Goal: Task Accomplishment & Management: Use online tool/utility

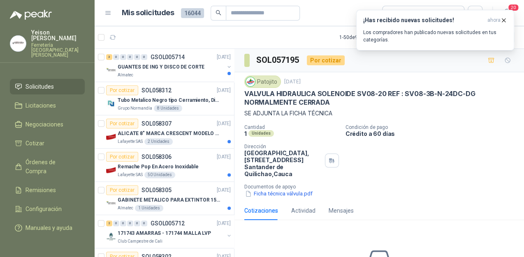
scroll to position [66, 0]
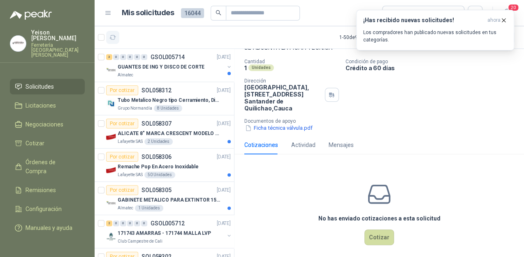
click at [116, 41] on button "button" at bounding box center [112, 37] width 13 height 13
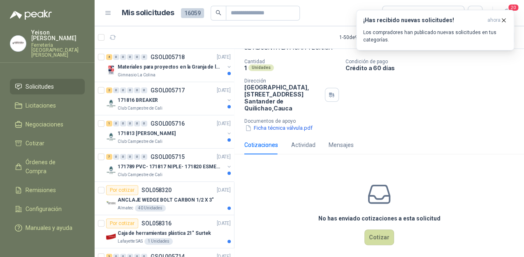
scroll to position [0, 0]
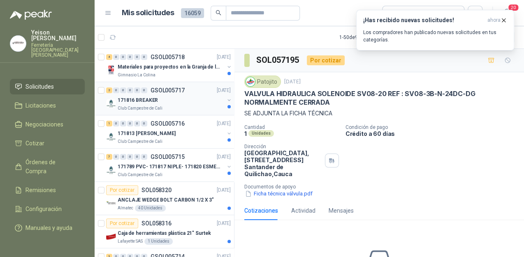
click at [161, 103] on div "171816 BREAKER" at bounding box center [171, 100] width 106 height 10
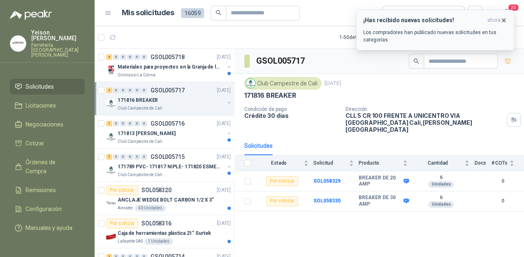
click at [502, 19] on icon "button" at bounding box center [503, 20] width 7 height 7
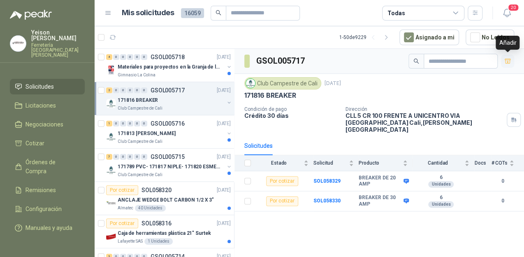
click at [505, 58] on icon "button" at bounding box center [507, 61] width 7 height 7
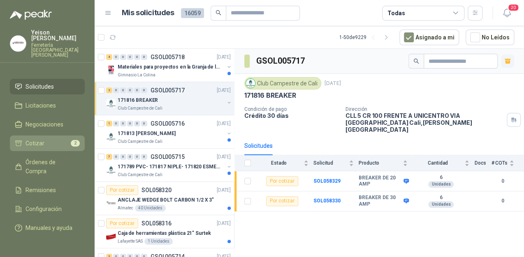
click at [42, 139] on span "Cotizar" at bounding box center [34, 143] width 19 height 9
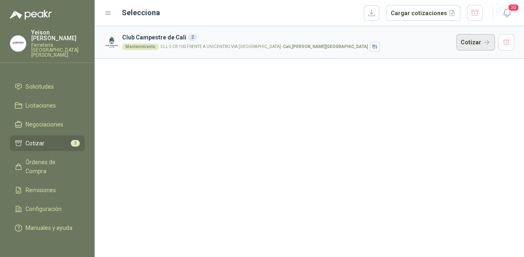
click at [465, 41] on button "Cotizar" at bounding box center [475, 42] width 39 height 16
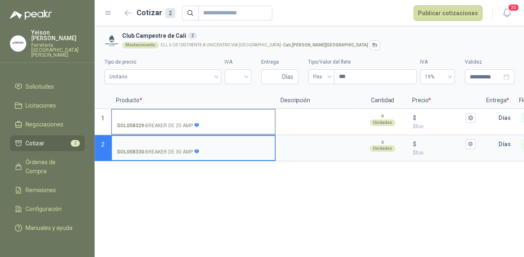
click at [132, 115] on input "SOL058329 - BREAKER DE 20 AMP" at bounding box center [193, 118] width 153 height 6
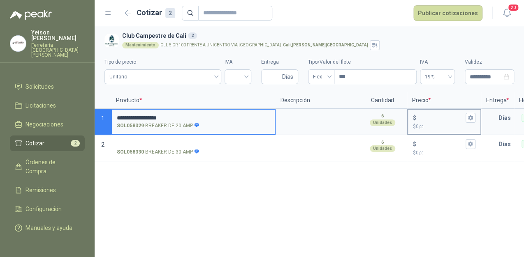
type input "**********"
click at [425, 118] on input "$ $ 0 ,00" at bounding box center [441, 118] width 46 height 6
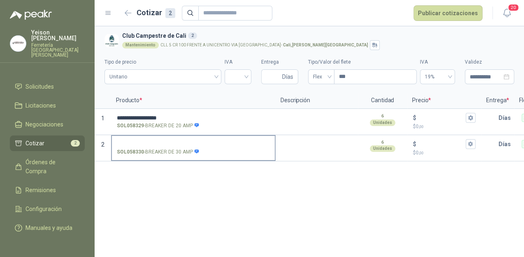
click at [132, 140] on label "SOL058330 - BREAKER DE 30 AMP" at bounding box center [193, 147] width 163 height 23
click at [132, 141] on input "SOL058330 - BREAKER DE 30 AMP" at bounding box center [193, 144] width 153 height 6
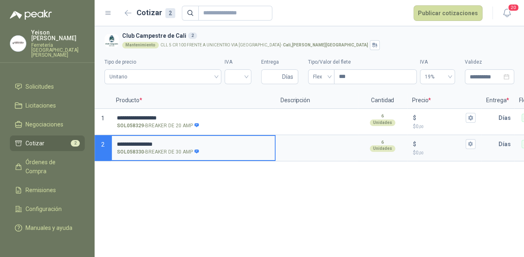
type input "**********"
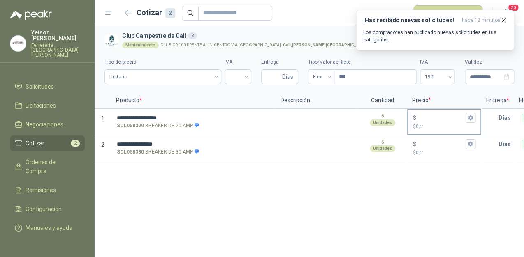
click at [431, 124] on p "$ 0 ,00" at bounding box center [444, 127] width 62 height 8
click at [431, 121] on input "$ $ 0 ,00" at bounding box center [441, 118] width 46 height 6
click at [431, 119] on input "$ $ 0 ,00" at bounding box center [441, 118] width 46 height 6
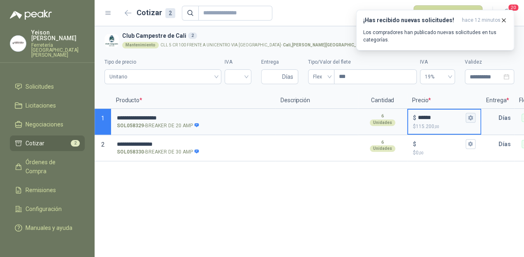
type input "******"
click at [467, 117] on icon "button" at bounding box center [469, 117] width 5 height 5
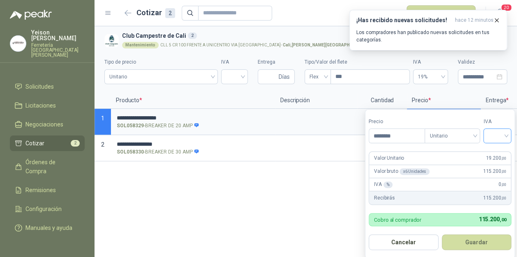
click at [505, 136] on input "search" at bounding box center [497, 135] width 18 height 12
click at [493, 150] on div "19%" at bounding box center [498, 153] width 15 height 9
click at [470, 248] on button "Guardar" at bounding box center [477, 243] width 71 height 16
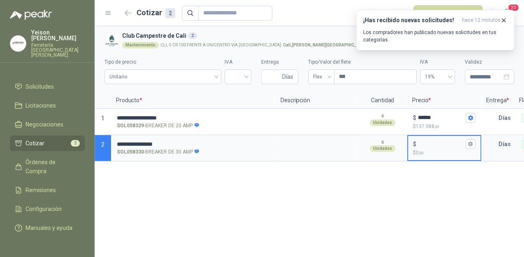
click at [423, 143] on input "$ $ 0 ,00" at bounding box center [441, 144] width 46 height 6
type input "******"
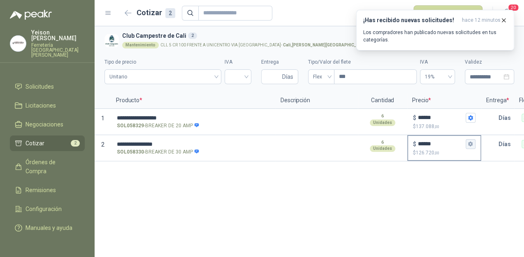
click at [472, 147] on button "$ ****** $ 126.720 ,00" at bounding box center [470, 144] width 10 height 10
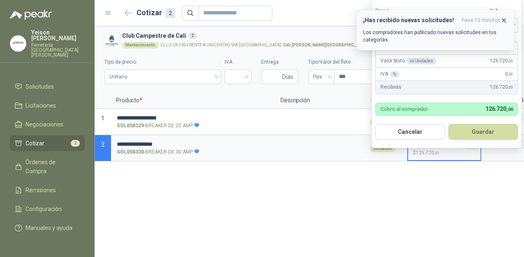
click at [503, 18] on icon "button" at bounding box center [503, 20] width 7 height 7
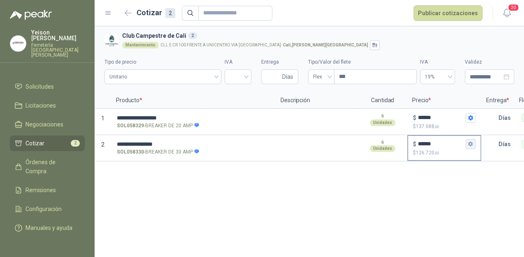
click at [469, 140] on button "$ ****** $ 126.720 ,00" at bounding box center [470, 144] width 10 height 10
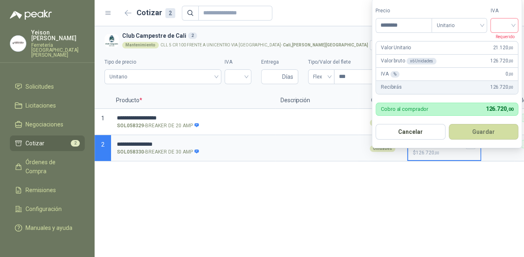
click at [513, 26] on input "search" at bounding box center [504, 24] width 18 height 12
click at [505, 46] on div "19%" at bounding box center [505, 42] width 15 height 9
click at [495, 132] on button "Guardar" at bounding box center [484, 132] width 71 height 16
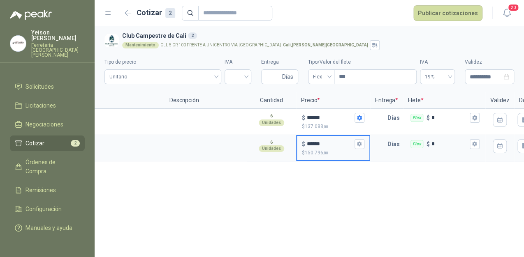
scroll to position [0, 114]
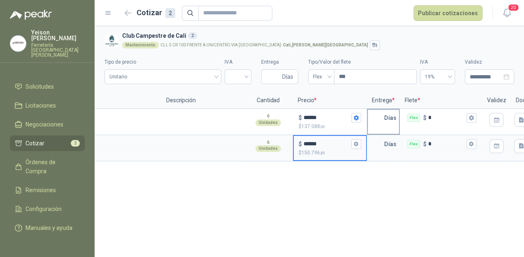
click at [380, 121] on input "text" at bounding box center [375, 118] width 16 height 16
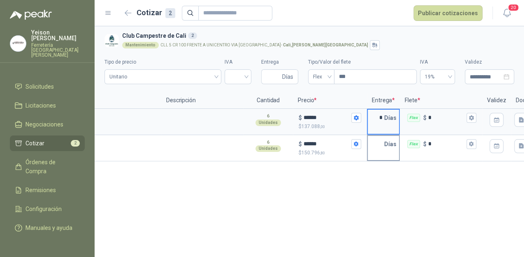
type input "*"
click at [376, 140] on input "text" at bounding box center [375, 144] width 16 height 16
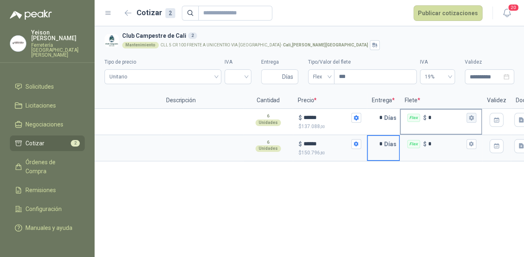
type input "*"
click at [471, 115] on icon "button" at bounding box center [470, 117] width 5 height 5
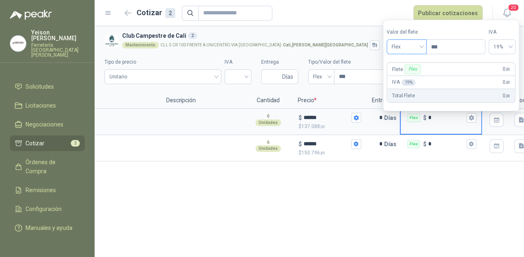
click at [421, 44] on span "Flex" at bounding box center [406, 47] width 30 height 12
click at [411, 77] on div "Incluido" at bounding box center [407, 77] width 29 height 9
click at [471, 143] on icon "button" at bounding box center [470, 143] width 5 height 5
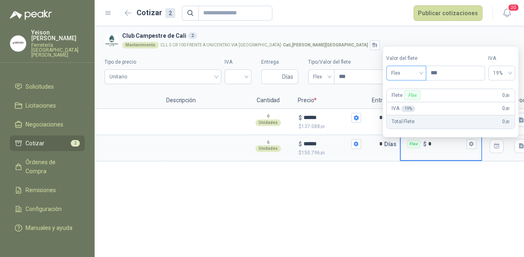
click at [420, 72] on span "Flex" at bounding box center [406, 73] width 30 height 12
click at [407, 99] on div "Incluido" at bounding box center [407, 103] width 29 height 9
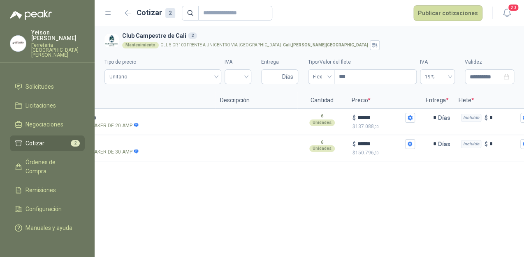
scroll to position [0, 0]
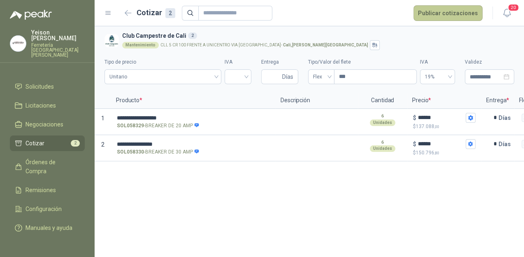
click at [462, 18] on button "Publicar cotizaciones" at bounding box center [447, 13] width 69 height 16
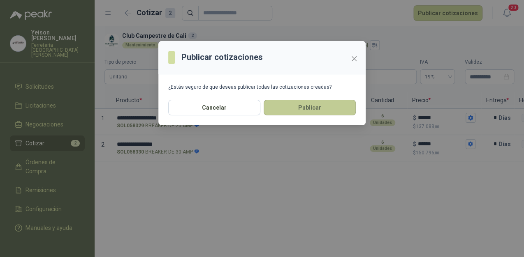
click at [281, 114] on button "Publicar" at bounding box center [309, 108] width 92 height 16
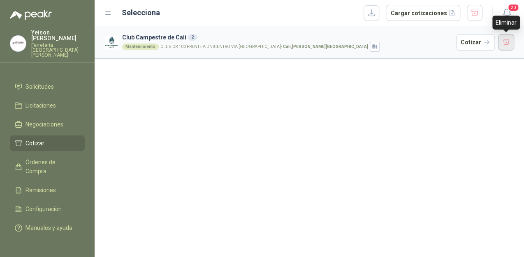
click at [510, 39] on button "button" at bounding box center [506, 42] width 16 height 16
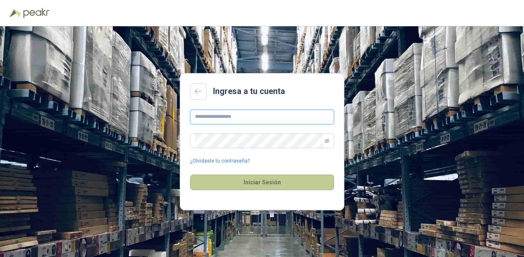
type input "**********"
click at [239, 184] on button "Iniciar Sesión" at bounding box center [262, 183] width 144 height 16
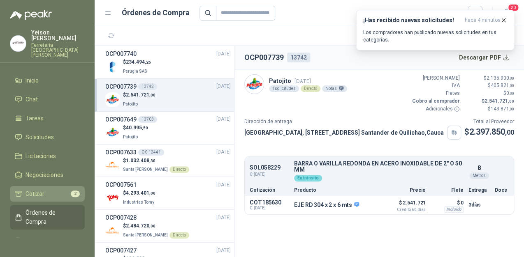
click at [59, 189] on li "Cotizar 2" at bounding box center [47, 193] width 65 height 9
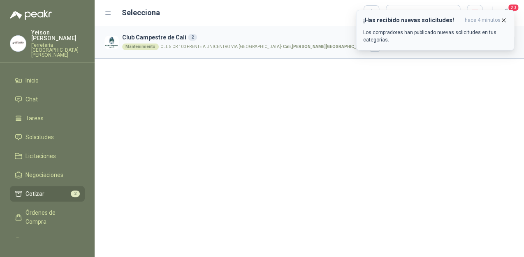
click at [502, 20] on icon "button" at bounding box center [503, 20] width 7 height 7
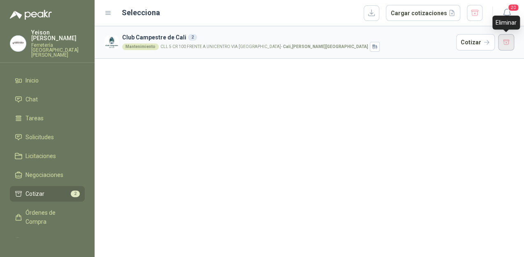
click at [501, 44] on button "button" at bounding box center [506, 42] width 16 height 16
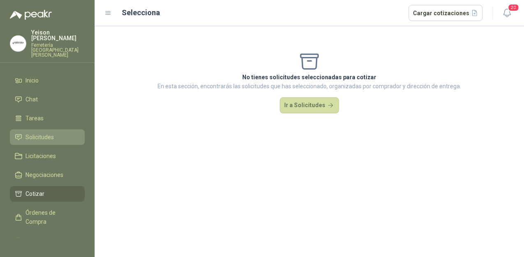
click at [38, 133] on span "Solicitudes" at bounding box center [39, 137] width 28 height 9
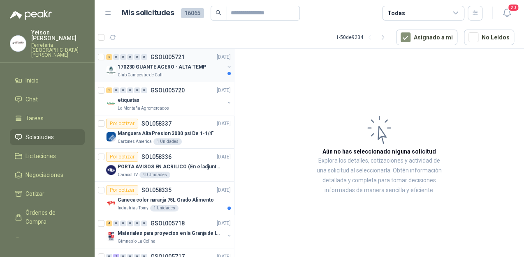
click at [171, 71] on div "170230 GUANTE ACERO - ALTA TEMP" at bounding box center [171, 67] width 106 height 10
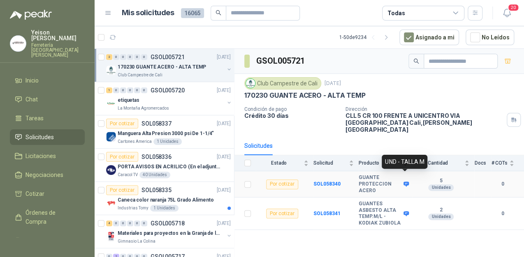
click at [404, 182] on icon at bounding box center [405, 184] width 5 height 5
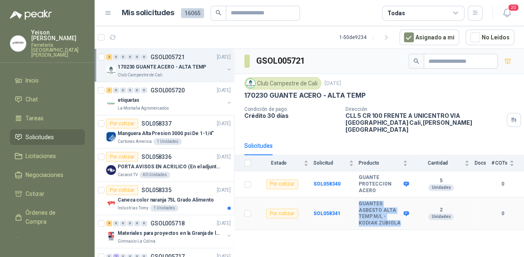
drag, startPoint x: 397, startPoint y: 214, endPoint x: 356, endPoint y: 193, distance: 45.6
click at [356, 198] on tr "Por cotizar SOL058341 GUANTES ASBESTO ALTA TEMP.M/L - KODIAK ZUBIOLA 2 Unidades…" at bounding box center [378, 214] width 289 height 32
copy tr "GUANTES ASBESTO ALTA TEMP.M/L - KODIAK ZUBIOLA"
click at [407, 211] on icon at bounding box center [405, 213] width 5 height 5
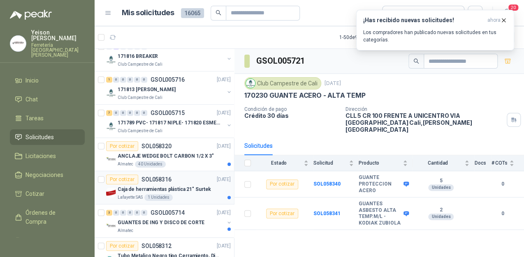
scroll to position [230, 0]
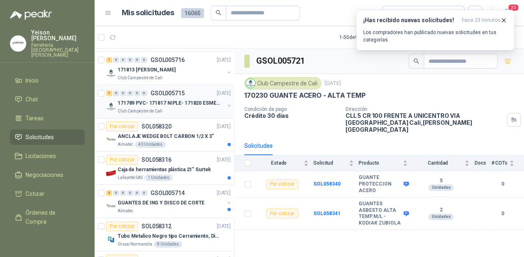
click at [156, 104] on p "171789 PVC- 171817 NIPLE- 171820 ESMERIL" at bounding box center [169, 103] width 102 height 8
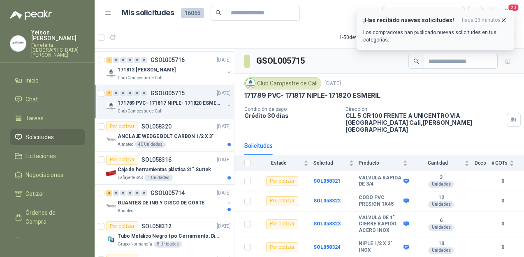
click at [502, 18] on icon "button" at bounding box center [503, 19] width 3 height 3
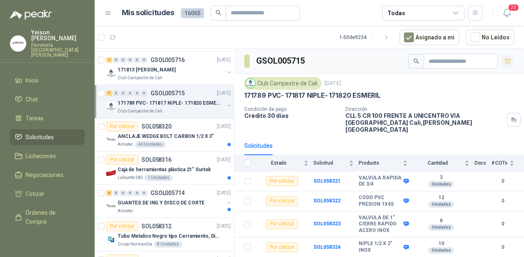
click at [504, 58] on icon "button" at bounding box center [507, 61] width 7 height 7
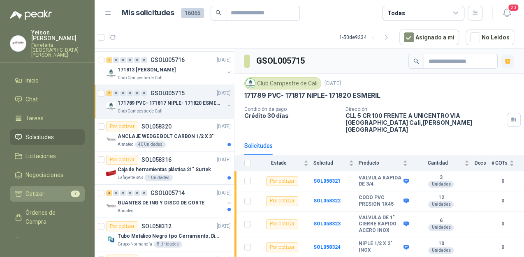
click at [38, 189] on span "Cotizar" at bounding box center [34, 193] width 19 height 9
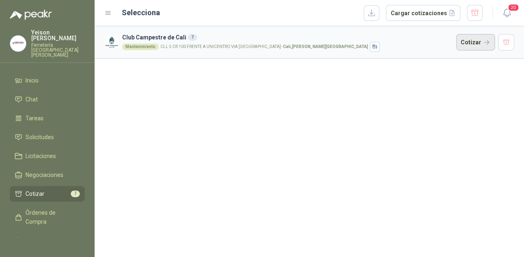
click at [473, 40] on button "Cotizar" at bounding box center [475, 42] width 39 height 16
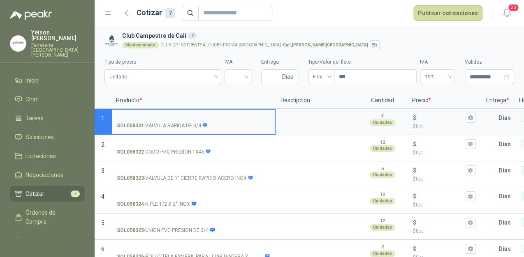
click at [171, 119] on input "SOL058321 - VALVULA RAPIDA DE 3/4" at bounding box center [193, 118] width 153 height 6
type input "**********"
click at [416, 115] on div "$" at bounding box center [444, 118] width 62 height 10
click at [418, 115] on input "$ $ 0 ,00" at bounding box center [441, 118] width 46 height 6
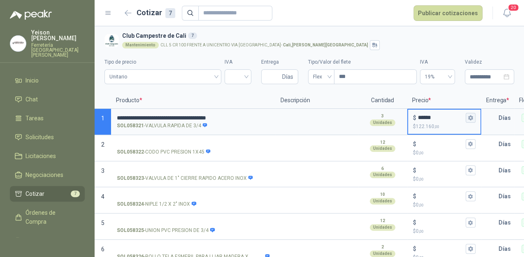
type input "******"
click at [468, 117] on icon "button" at bounding box center [470, 117] width 5 height 5
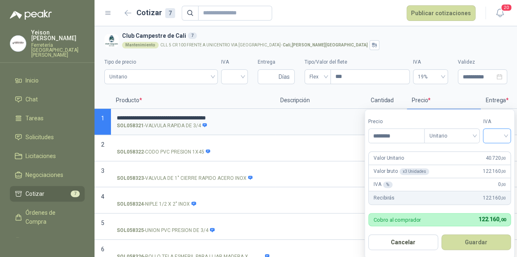
click at [503, 135] on input "search" at bounding box center [497, 135] width 18 height 12
click at [496, 149] on div "19%" at bounding box center [498, 153] width 15 height 9
click at [486, 248] on button "Guardar" at bounding box center [478, 243] width 71 height 16
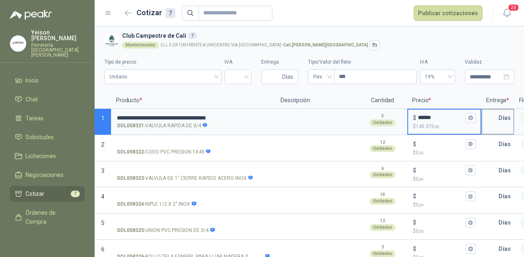
click at [494, 122] on input "text" at bounding box center [490, 118] width 16 height 16
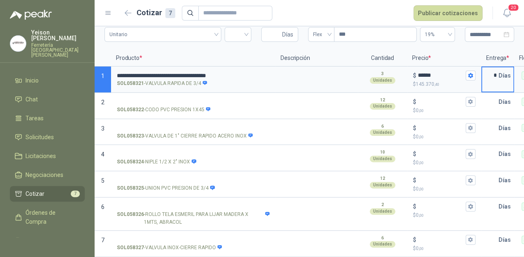
scroll to position [0, 151]
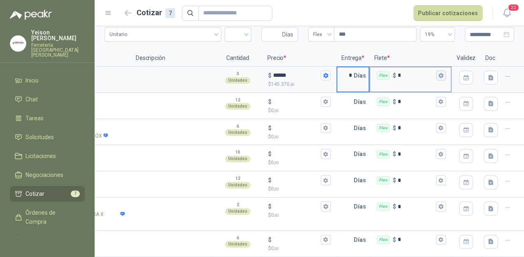
type input "*"
click at [438, 73] on icon "button" at bounding box center [440, 75] width 5 height 5
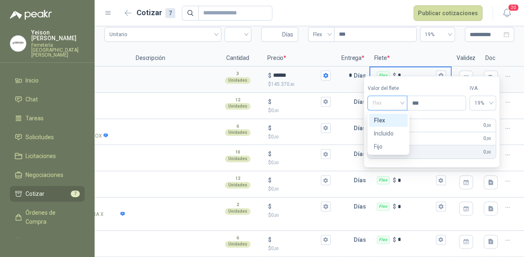
click at [402, 104] on span "Flex" at bounding box center [387, 103] width 30 height 12
drag, startPoint x: 387, startPoint y: 132, endPoint x: 365, endPoint y: 111, distance: 30.5
click at [386, 132] on div "Incluido" at bounding box center [388, 133] width 29 height 9
click at [342, 94] on input "text" at bounding box center [345, 102] width 16 height 16
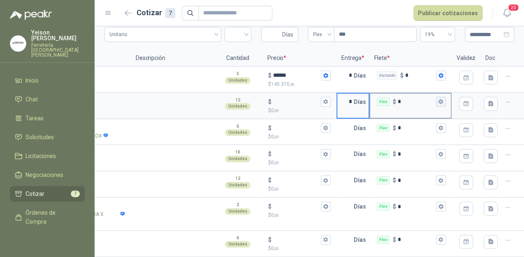
type input "*"
click at [438, 99] on icon "button" at bounding box center [440, 101] width 5 height 5
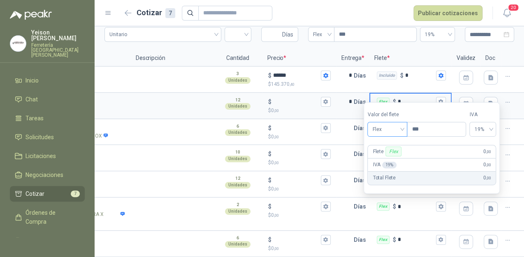
click at [404, 128] on div "Flex" at bounding box center [387, 129] width 40 height 15
click at [387, 158] on div "Incluido" at bounding box center [388, 159] width 29 height 9
click at [340, 105] on div "* Días" at bounding box center [352, 106] width 33 height 26
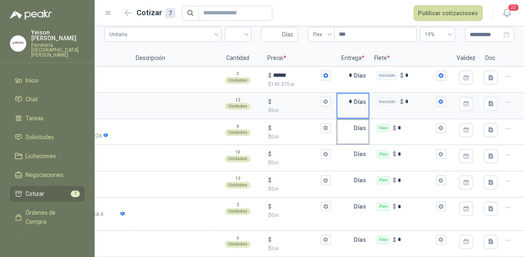
click at [342, 129] on input "text" at bounding box center [345, 128] width 16 height 16
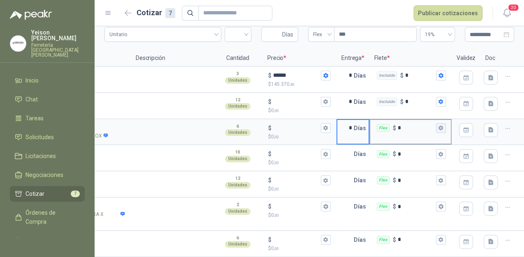
type input "*"
click at [438, 126] on icon "button" at bounding box center [440, 128] width 5 height 5
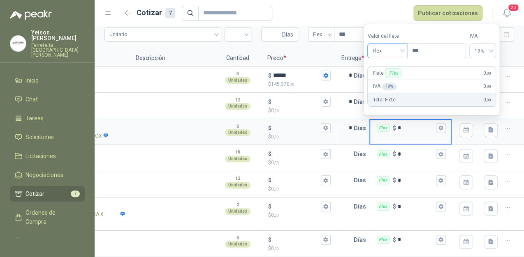
click at [397, 48] on span "Flex" at bounding box center [387, 51] width 30 height 12
click at [383, 84] on div "Incluido" at bounding box center [388, 81] width 29 height 9
click at [345, 150] on input "text" at bounding box center [345, 154] width 16 height 16
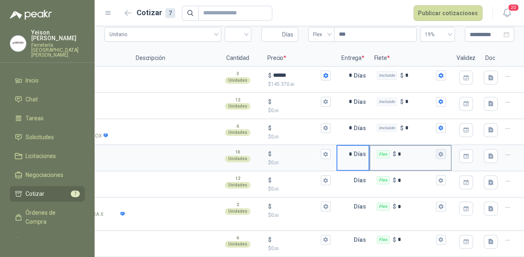
type input "*"
click at [438, 152] on icon "button" at bounding box center [440, 154] width 5 height 5
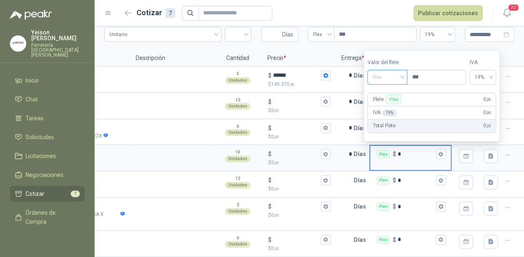
click at [402, 71] on span "Flex" at bounding box center [387, 77] width 30 height 12
click at [389, 104] on div "Incluido" at bounding box center [388, 107] width 29 height 9
click at [343, 176] on input "text" at bounding box center [345, 180] width 16 height 16
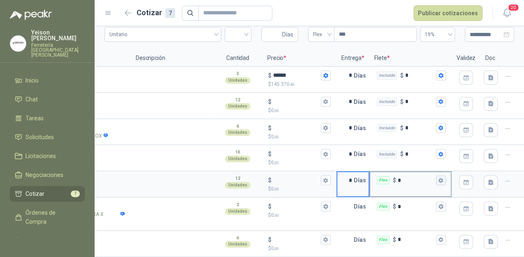
type input "*"
click at [438, 178] on icon "button" at bounding box center [440, 180] width 5 height 5
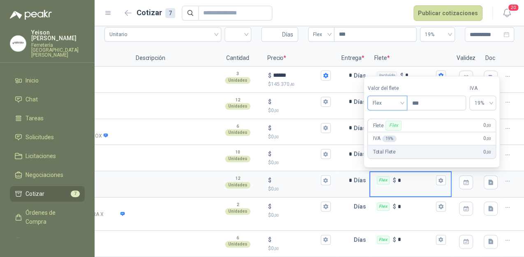
click at [400, 102] on span "Flex" at bounding box center [387, 103] width 30 height 12
click at [387, 131] on div "Incluido" at bounding box center [388, 133] width 29 height 9
click at [346, 199] on input "text" at bounding box center [345, 207] width 16 height 16
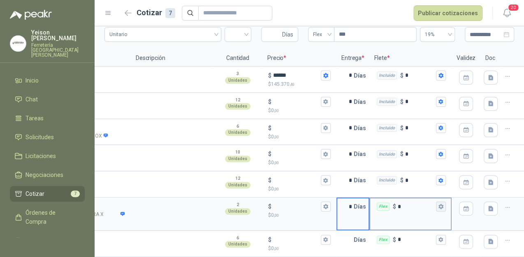
type input "*"
click at [438, 204] on icon "button" at bounding box center [440, 206] width 5 height 5
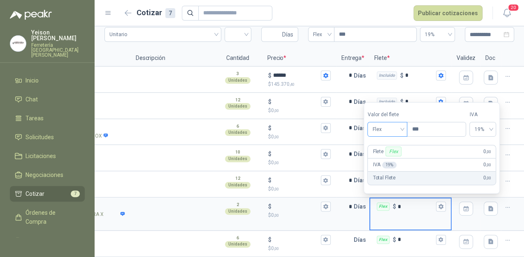
click at [401, 127] on span "Flex" at bounding box center [387, 129] width 30 height 12
click at [379, 157] on div "Incluido" at bounding box center [388, 159] width 29 height 9
click at [345, 236] on input "text" at bounding box center [345, 240] width 16 height 16
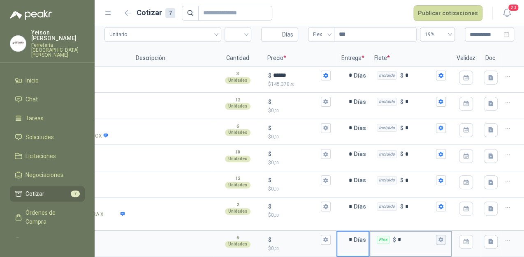
type input "*"
click at [438, 237] on icon "button" at bounding box center [440, 239] width 5 height 5
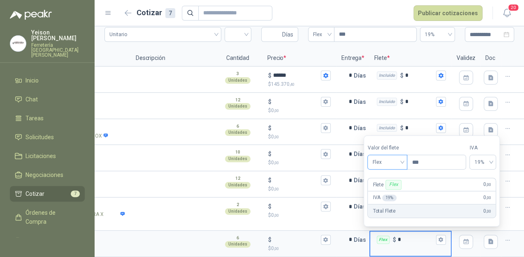
click at [402, 161] on span "Flex" at bounding box center [387, 162] width 30 height 12
click at [384, 190] on div "Incluido" at bounding box center [388, 193] width 29 height 9
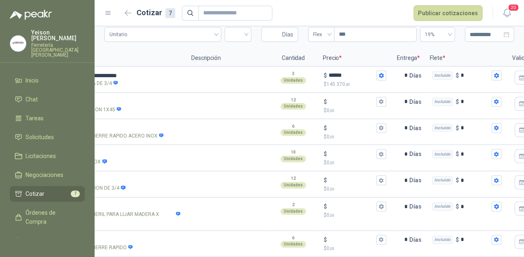
scroll to position [0, 0]
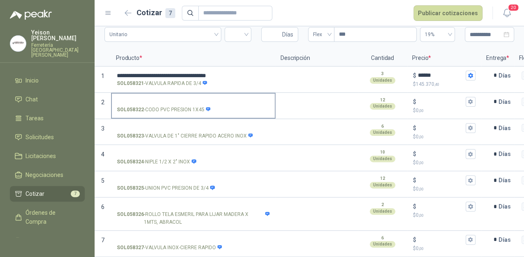
click at [142, 99] on input "SOL058322 - CODO PVC PRESION 1X45" at bounding box center [193, 102] width 153 height 6
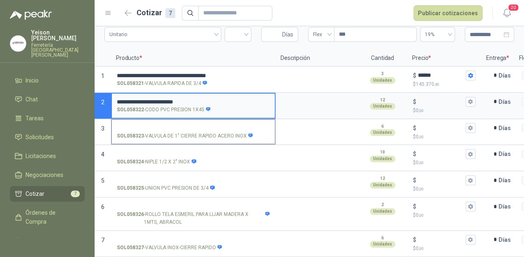
type input "**********"
click at [150, 125] on input "SOL058323 - VALVULA DE 1" CIERRE RAPIDO ACERO INOX" at bounding box center [193, 128] width 153 height 6
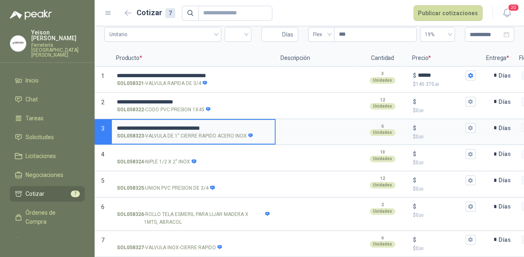
type input "**********"
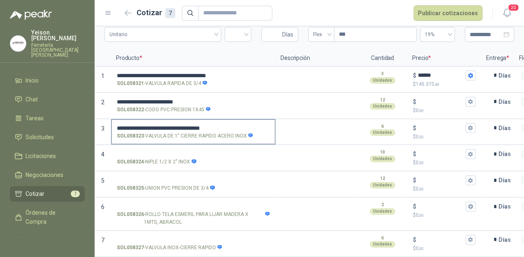
click at [128, 125] on input "**********" at bounding box center [193, 128] width 153 height 6
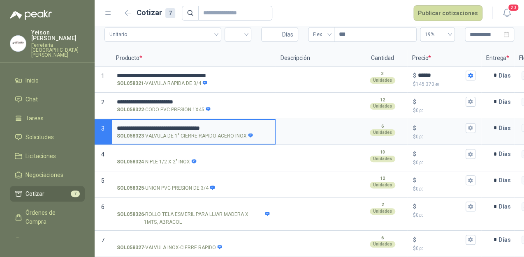
click at [185, 125] on input "**********" at bounding box center [193, 128] width 153 height 6
click at [428, 125] on div "$" at bounding box center [444, 128] width 62 height 10
click at [428, 125] on input "$ $ 0 ,00" at bounding box center [441, 128] width 46 height 6
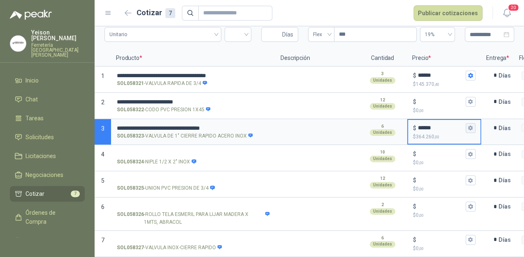
type input "******"
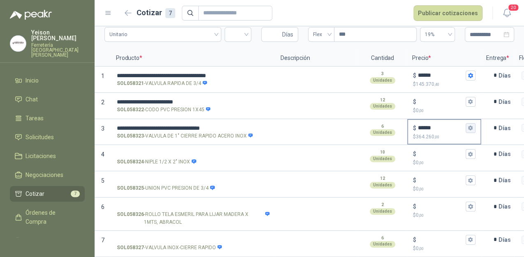
click at [470, 126] on icon "button" at bounding box center [470, 128] width 5 height 5
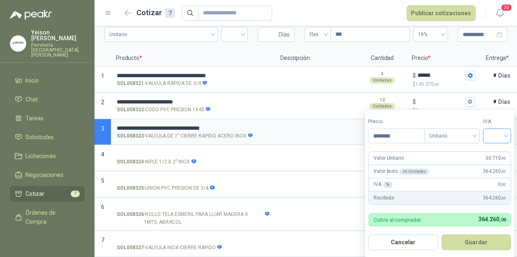
click at [506, 133] on input "search" at bounding box center [497, 135] width 18 height 12
click at [493, 150] on div "19%" at bounding box center [498, 153] width 15 height 9
click at [471, 245] on button "Guardar" at bounding box center [478, 243] width 71 height 16
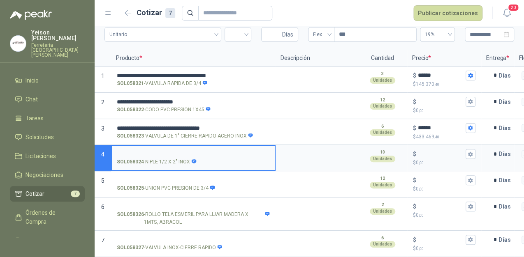
click at [156, 151] on input "SOL058324 - NIPLE 1/2 X 2" INOX" at bounding box center [193, 154] width 153 height 6
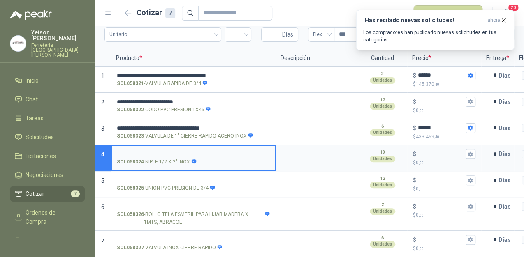
click at [176, 151] on input "SOL058324 - NIPLE 1/2 X 2" INOX" at bounding box center [193, 154] width 153 height 6
type input "**********"
click at [420, 151] on input "$ $ 0 ,00" at bounding box center [441, 154] width 46 height 6
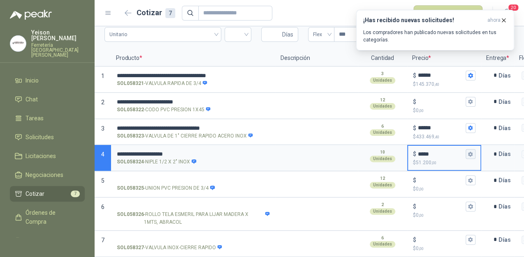
type input "*****"
click at [468, 152] on icon "button" at bounding box center [470, 154] width 5 height 5
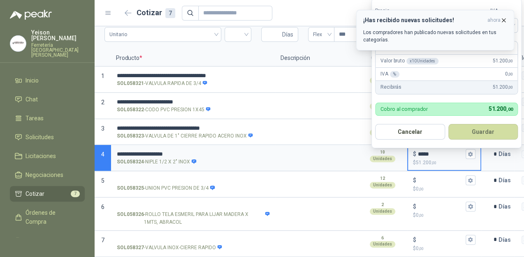
click at [502, 20] on icon "button" at bounding box center [503, 20] width 7 height 7
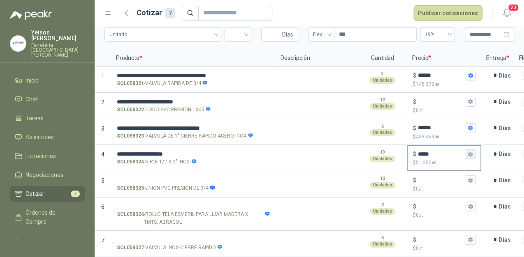
click at [472, 152] on button "$ ***** $ 51.200 ,00" at bounding box center [470, 154] width 10 height 10
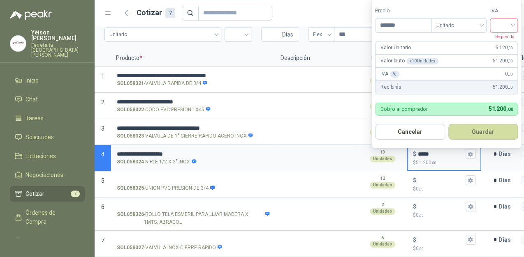
click at [510, 22] on input "search" at bounding box center [503, 24] width 18 height 12
click at [500, 45] on div "19%" at bounding box center [505, 42] width 15 height 9
click at [475, 129] on button "Guardar" at bounding box center [484, 132] width 71 height 16
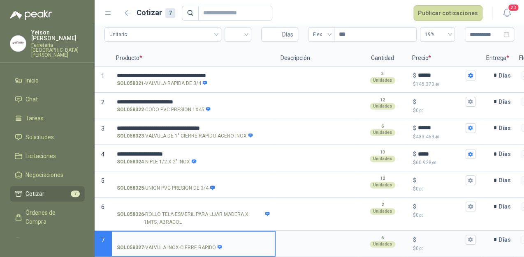
click at [169, 237] on input "SOL058327 - VALVULA INOX-CIERRE RAPIDO" at bounding box center [193, 240] width 153 height 6
drag, startPoint x: 128, startPoint y: 231, endPoint x: 197, endPoint y: 225, distance: 69.4
click at [201, 231] on div "**********" at bounding box center [193, 244] width 164 height 26
click at [137, 237] on input "**********" at bounding box center [193, 240] width 153 height 6
click at [135, 237] on input "**********" at bounding box center [193, 240] width 153 height 6
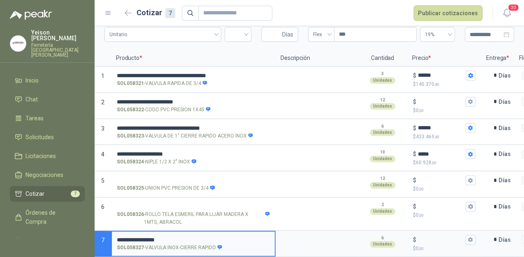
click at [171, 237] on input "**********" at bounding box center [193, 240] width 153 height 6
type input "**********"
click at [419, 232] on div "$ $ 0 ,00" at bounding box center [444, 244] width 72 height 24
click at [419, 237] on input "$ $ 0 ,00" at bounding box center [441, 240] width 46 height 6
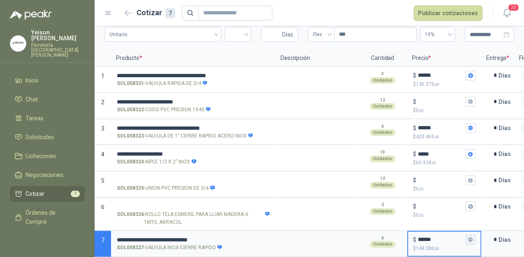
type input "******"
click at [473, 235] on button "$ ****** $ 149.280 ,00" at bounding box center [470, 240] width 10 height 10
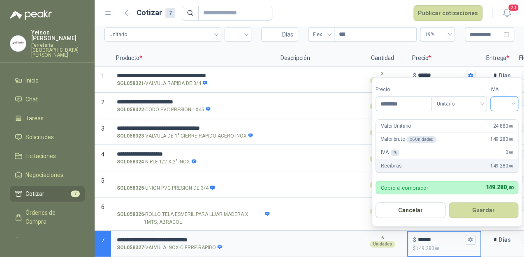
click at [511, 100] on input "search" at bounding box center [504, 103] width 18 height 12
click at [500, 117] on div "19%" at bounding box center [505, 121] width 15 height 9
click at [483, 210] on button "Guardar" at bounding box center [484, 211] width 71 height 16
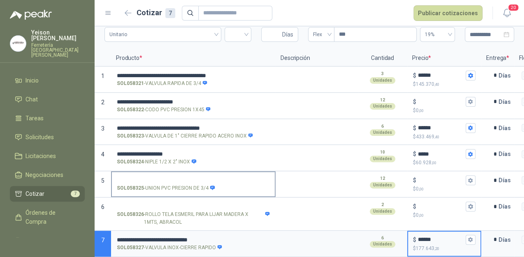
click at [146, 178] on input "SOL058325 - UNION PVC PRESION DE 3/4" at bounding box center [193, 181] width 153 height 6
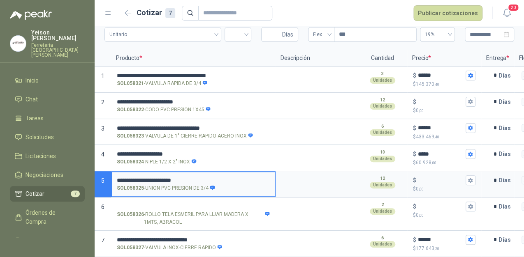
click at [134, 178] on input "**********" at bounding box center [193, 181] width 153 height 6
type input "**********"
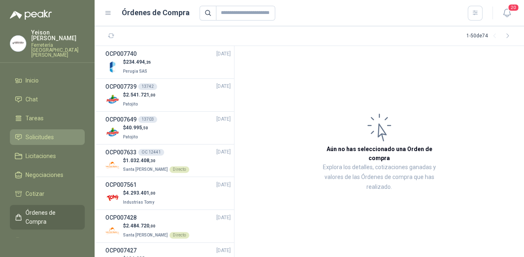
click at [42, 133] on span "Solicitudes" at bounding box center [39, 137] width 28 height 9
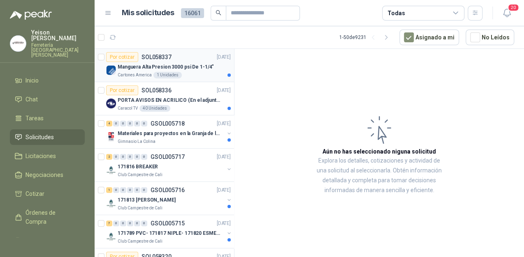
click at [185, 64] on p "Manguera Alta Presion 3000 psi De 1-1/4"" at bounding box center [166, 67] width 96 height 8
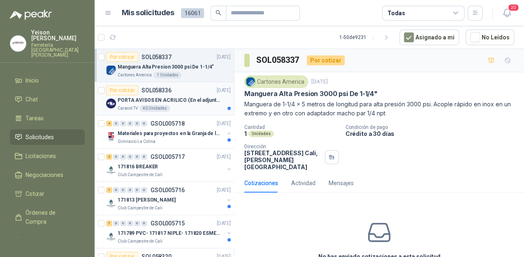
click at [171, 97] on p "PORTA AVISOS EN ACRILICO (En el adjunto mas informacion)" at bounding box center [169, 101] width 102 height 8
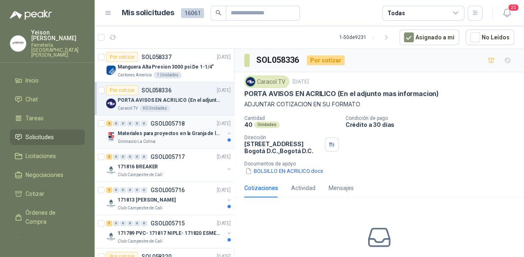
click at [158, 134] on p "Materiales para proyectos en la Granja de la UI" at bounding box center [169, 134] width 102 height 8
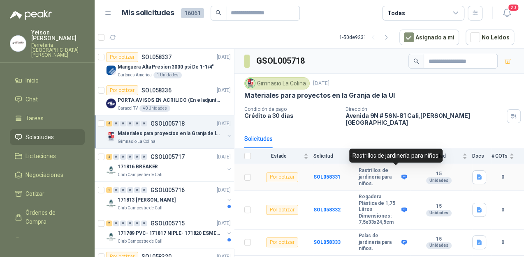
click at [401, 175] on icon at bounding box center [403, 177] width 5 height 5
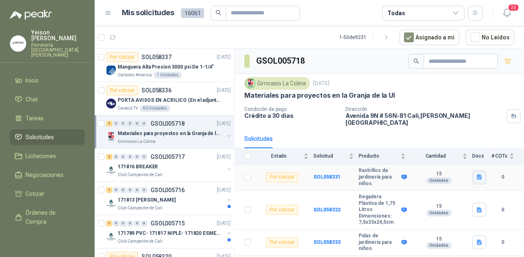
click at [476, 175] on icon "button" at bounding box center [478, 177] width 5 height 5
click at [453, 158] on div "RASTRILLO.png" at bounding box center [449, 152] width 59 height 19
click at [452, 156] on button "RASTRILLO.png" at bounding box center [450, 152] width 48 height 9
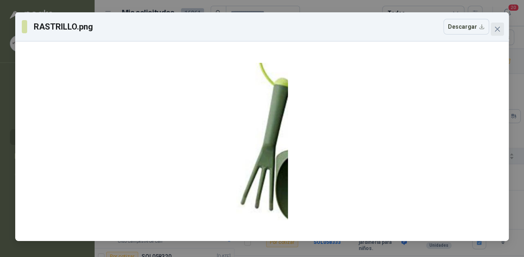
click at [494, 24] on button "Close" at bounding box center [496, 29] width 13 height 13
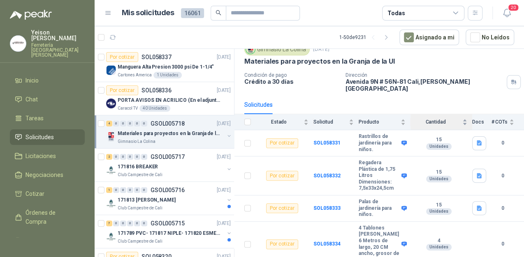
scroll to position [35, 0]
click at [476, 173] on icon "button" at bounding box center [478, 175] width 5 height 5
click at [465, 146] on button "REGADERAS.png" at bounding box center [448, 150] width 51 height 9
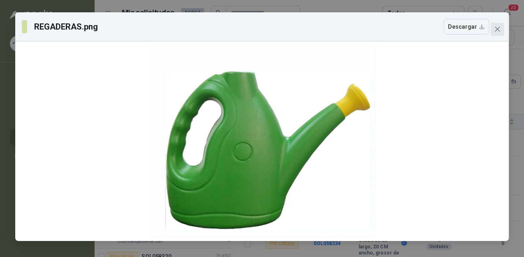
click at [494, 23] on button "Close" at bounding box center [496, 29] width 13 height 13
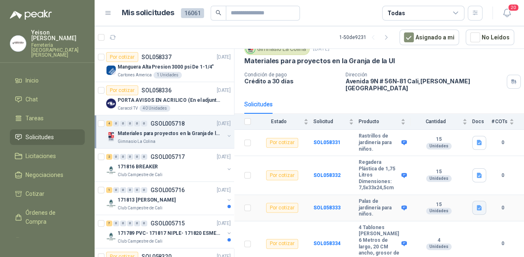
click at [476, 205] on icon "button" at bounding box center [478, 207] width 5 height 5
click at [461, 186] on button "PALAS.png" at bounding box center [455, 183] width 38 height 9
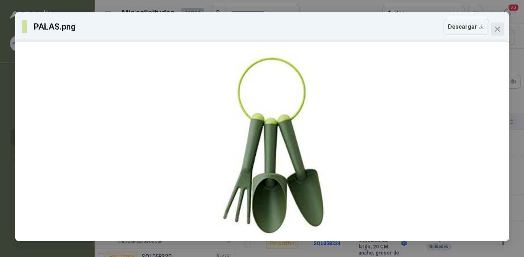
click at [495, 26] on icon "close" at bounding box center [497, 29] width 7 height 7
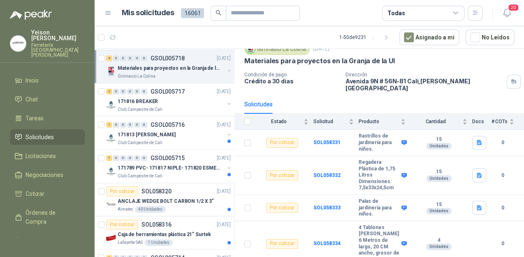
scroll to position [66, 0]
click at [179, 136] on div "171813 [PERSON_NAME]" at bounding box center [171, 134] width 106 height 10
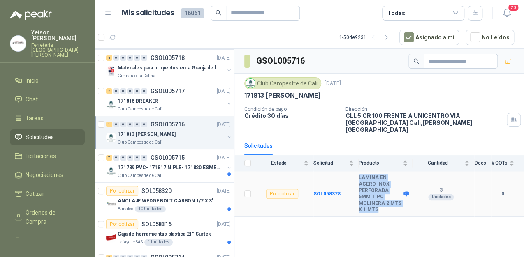
drag, startPoint x: 391, startPoint y: 197, endPoint x: 357, endPoint y: 178, distance: 39.6
click at [357, 178] on tr "Por cotizar SOL058328 LAMINA EN ACERO INOX PERFORADA 5MM TIPO MOLINERA 2 MTS X …" at bounding box center [378, 194] width 289 height 46
drag, startPoint x: 357, startPoint y: 178, endPoint x: 407, endPoint y: 182, distance: 50.8
click at [407, 192] on icon at bounding box center [405, 194] width 5 height 5
drag, startPoint x: 390, startPoint y: 196, endPoint x: 356, endPoint y: 169, distance: 43.3
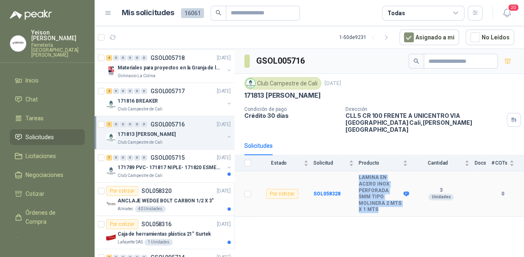
click at [356, 171] on tr "Por cotizar SOL058328 LAMINA EN ACERO INOX PERFORADA 5MM TIPO MOLINERA 2 MTS X …" at bounding box center [378, 194] width 289 height 46
copy tr "LAMINA EN ACERO INOX PERFORADA 5MM TIPO MOLINERA 2 MTS X 1 MTS"
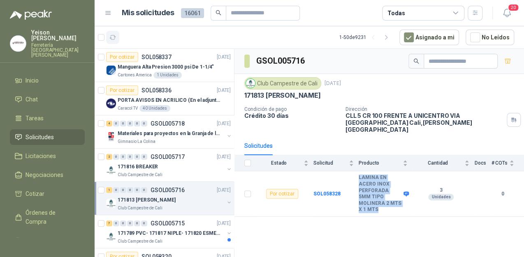
click at [114, 38] on icon "button" at bounding box center [112, 37] width 7 height 7
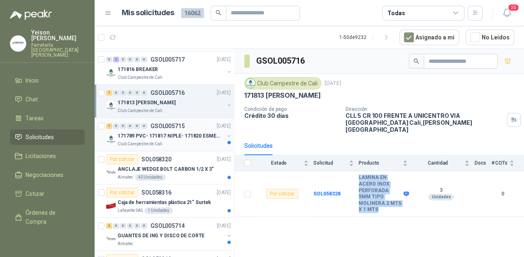
scroll to position [132, 0]
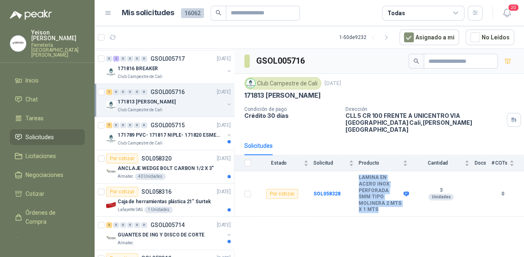
click at [166, 105] on p "171813 [PERSON_NAME]" at bounding box center [147, 102] width 58 height 8
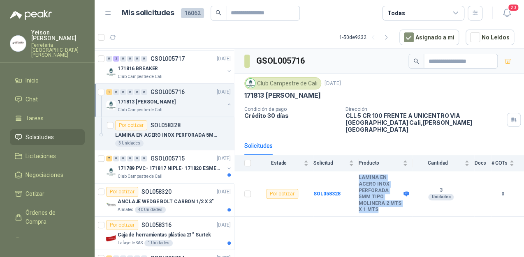
click at [163, 96] on div "1 0 0 0 0 0 GSOL005716 [DATE]" at bounding box center [169, 92] width 126 height 10
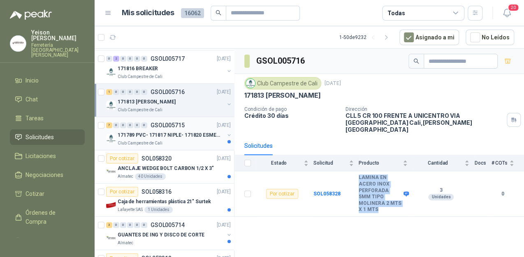
click at [161, 140] on div "Club Campestre de Cali" at bounding box center [171, 143] width 106 height 7
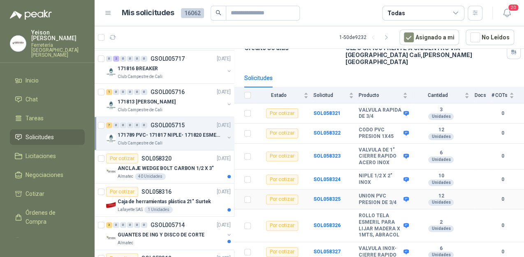
scroll to position [69, 0]
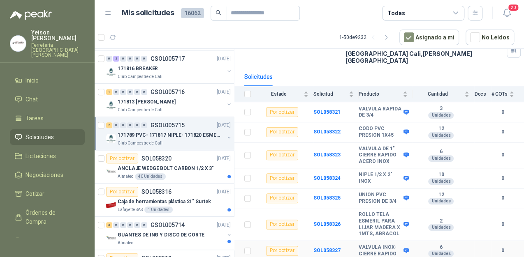
click at [403, 249] on icon at bounding box center [406, 251] width 6 height 6
click at [403, 249] on icon at bounding box center [405, 251] width 5 height 5
drag, startPoint x: 356, startPoint y: 245, endPoint x: 398, endPoint y: 252, distance: 42.1
click at [398, 252] on tr "Por cotizar SOL058327 VALVULA INOX-CIERRE RAPIDO 6 Unidades 0" at bounding box center [378, 251] width 289 height 20
copy tr "VALVULA INOX-CIERRE RAPIDO"
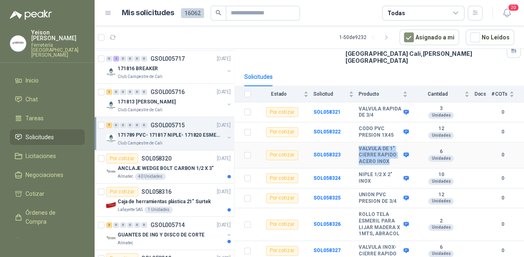
drag, startPoint x: 359, startPoint y: 140, endPoint x: 393, endPoint y: 153, distance: 37.1
click at [393, 153] on b "VALVULA DE 1" CIERRE RAPIDO ACERO INOX" at bounding box center [379, 155] width 43 height 19
copy b "VALVULA DE 1" CIERRE RAPIDO ACERO INOX"
drag, startPoint x: 358, startPoint y: 98, endPoint x: 403, endPoint y: 105, distance: 46.2
click at [403, 105] on tr "Por cotizar SOL058321 VALVULA RAPIDA DE 3/4 3 Unidades 0" at bounding box center [378, 112] width 289 height 20
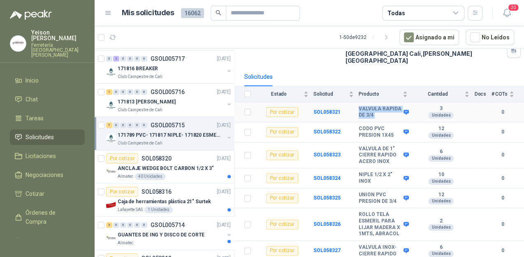
click at [403, 110] on icon at bounding box center [405, 112] width 5 height 5
drag, startPoint x: 357, startPoint y: 101, endPoint x: 394, endPoint y: 108, distance: 37.7
click at [394, 108] on tr "Por cotizar SOL058321 VALVULA RAPIDA DE 3/4 3 Unidades 0" at bounding box center [378, 112] width 289 height 20
copy tr "VALVULA RAPIDA DE 3/4"
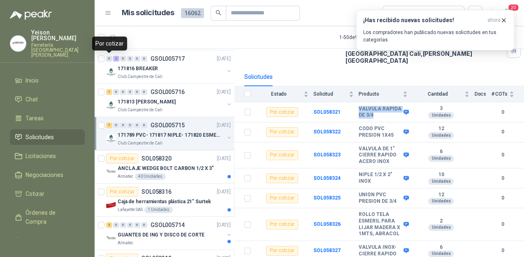
click at [112, 38] on div "Por cotizar" at bounding box center [109, 44] width 35 height 14
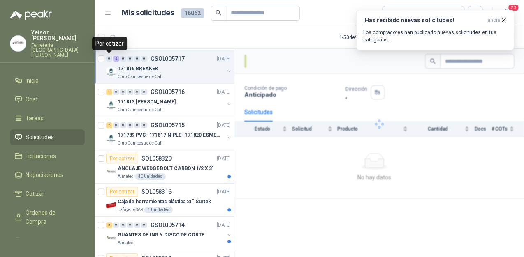
click at [189, 33] on article "1 - 50 de 9232 Asignado a mi No Leídos" at bounding box center [309, 37] width 429 height 22
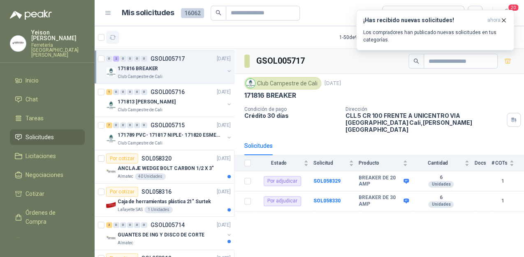
click at [114, 36] on icon "button" at bounding box center [113, 37] width 6 height 4
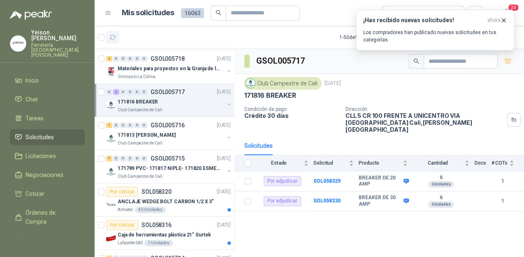
scroll to position [164, 0]
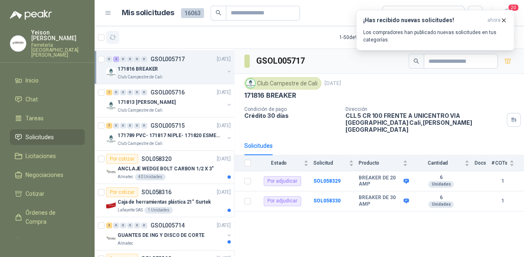
click at [111, 42] on button "button" at bounding box center [112, 37] width 13 height 13
click at [505, 19] on icon "button" at bounding box center [503, 20] width 7 height 7
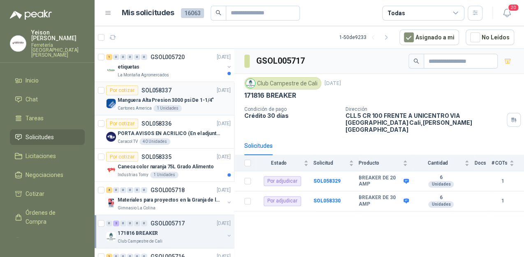
scroll to position [0, 0]
click at [161, 76] on p "La Montaña Agromercados" at bounding box center [143, 75] width 51 height 7
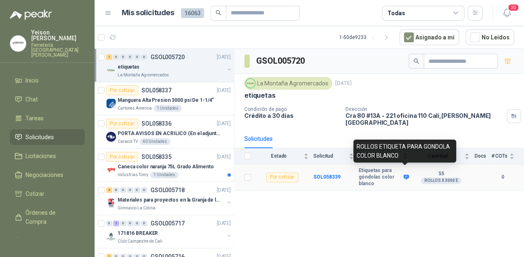
click at [404, 175] on icon at bounding box center [405, 177] width 5 height 5
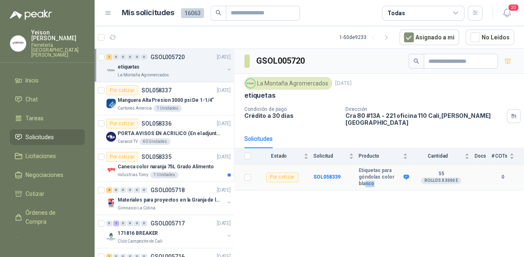
drag, startPoint x: 374, startPoint y: 178, endPoint x: 366, endPoint y: 175, distance: 7.8
click at [366, 175] on b "Etiquetas para góndolas color blanco" at bounding box center [379, 177] width 43 height 19
drag, startPoint x: 366, startPoint y: 175, endPoint x: 379, endPoint y: 174, distance: 12.4
click at [379, 174] on b "Etiquetas para góndolas color blanco" at bounding box center [379, 177] width 43 height 19
drag, startPoint x: 374, startPoint y: 177, endPoint x: 345, endPoint y: 163, distance: 32.4
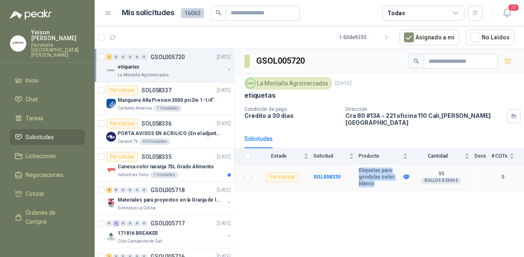
click at [345, 164] on tr "Por cotizar SOL058339 Etiquetas para góndolas color blanco 55 ROLLOS X 3000 E 0" at bounding box center [378, 177] width 289 height 26
copy tr "Etiquetas para góndolas color blanco"
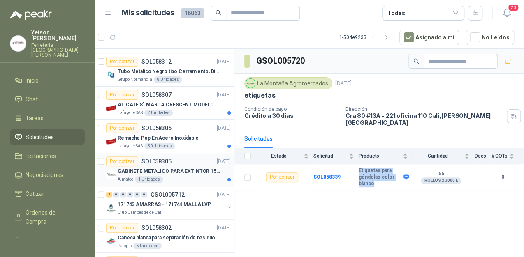
scroll to position [427, 0]
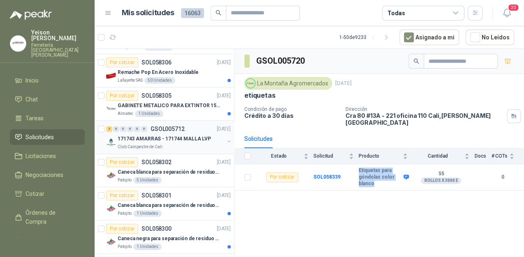
click at [174, 137] on p "171743 AMARRAS - 171744 MALLA LVP" at bounding box center [164, 139] width 93 height 8
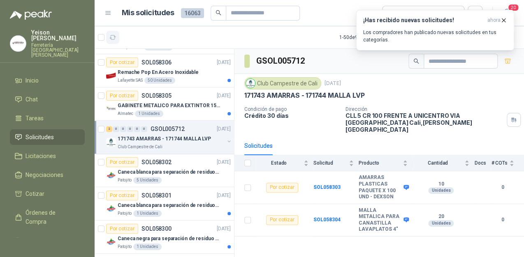
click at [117, 38] on button "button" at bounding box center [112, 37] width 13 height 13
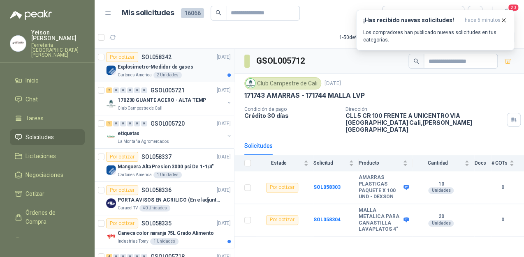
click at [177, 62] on div "Explosimetro-Medidor de gases" at bounding box center [174, 67] width 113 height 10
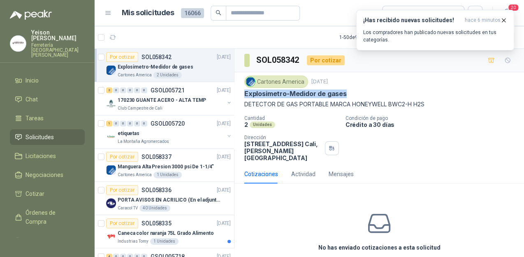
drag, startPoint x: 346, startPoint y: 94, endPoint x: 242, endPoint y: 89, distance: 104.1
click at [242, 89] on div "Cartones America [DATE] Explosimetro-Medidor de gases DETECTOR DE GAS PORTABLE…" at bounding box center [378, 118] width 289 height 92
copy p "Explosimetro-Medidor de gases"
click at [505, 19] on icon "button" at bounding box center [503, 20] width 7 height 7
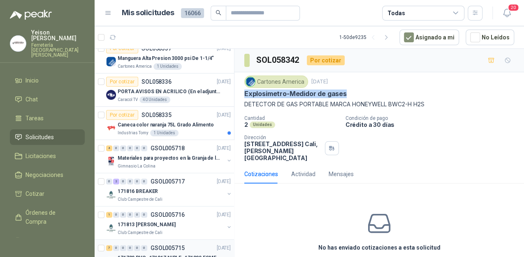
scroll to position [164, 0]
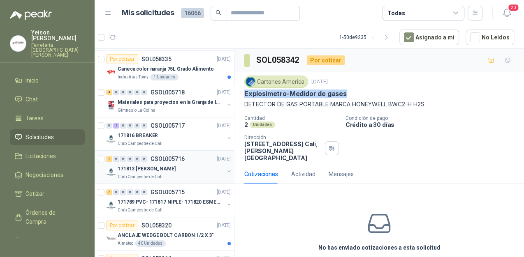
click at [158, 169] on p "171813 [PERSON_NAME]" at bounding box center [147, 169] width 58 height 8
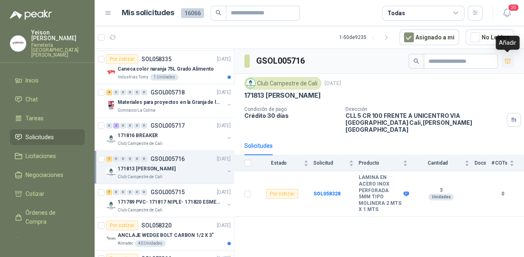
click at [505, 60] on icon "button" at bounding box center [507, 61] width 6 height 5
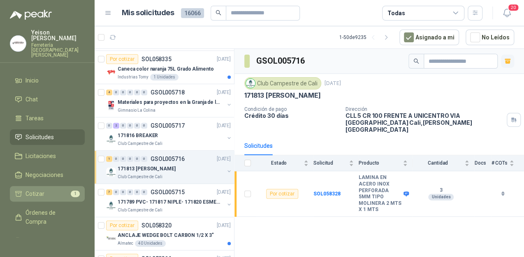
click at [53, 189] on li "Cotizar 1" at bounding box center [47, 193] width 65 height 9
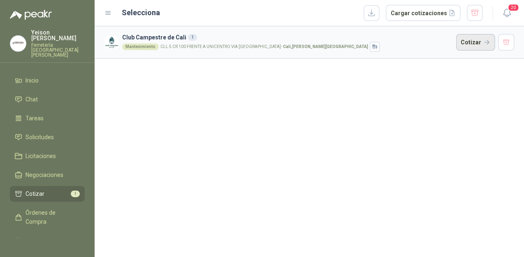
click at [471, 46] on button "Cotizar" at bounding box center [475, 42] width 39 height 16
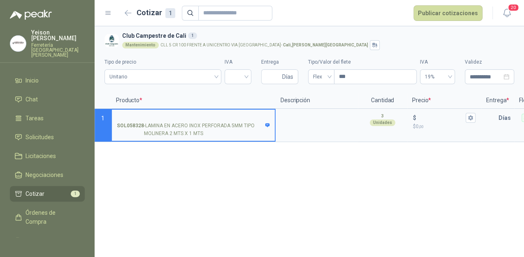
click at [162, 115] on input "SOL058328 - LAMINA EN ACERO INOX PERFORADA 5MM TIPO MOLINERA 2 MTS X 1 MTS" at bounding box center [193, 118] width 153 height 6
click at [196, 115] on input "**********" at bounding box center [193, 118] width 153 height 6
type input "**********"
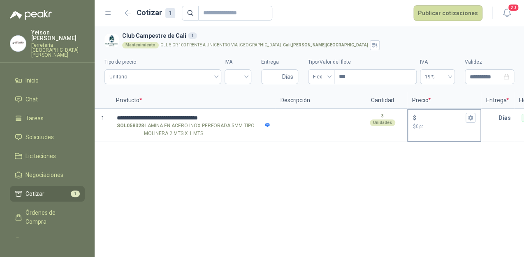
click at [427, 114] on div "$" at bounding box center [444, 118] width 62 height 10
click at [427, 115] on input "$ $ 0 ,00" at bounding box center [441, 118] width 46 height 6
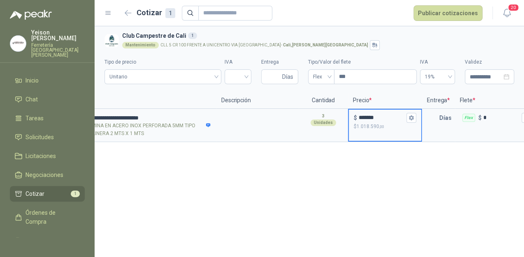
scroll to position [0, 60]
type input "*******"
click at [409, 118] on icon "button" at bounding box center [410, 117] width 5 height 5
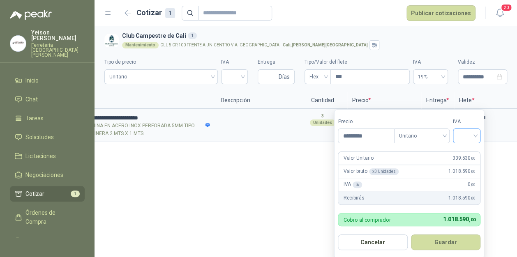
click at [478, 134] on div at bounding box center [467, 136] width 28 height 15
click at [462, 151] on div "19%" at bounding box center [468, 153] width 15 height 9
drag, startPoint x: 455, startPoint y: 242, endPoint x: 450, endPoint y: 236, distance: 7.6
click at [455, 242] on button "Guardar" at bounding box center [447, 243] width 71 height 16
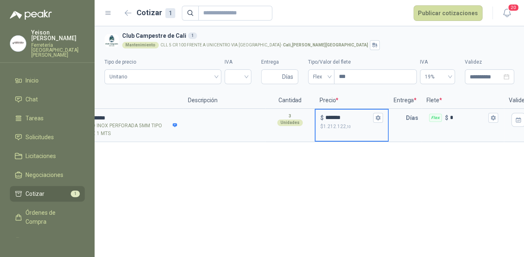
scroll to position [0, 140]
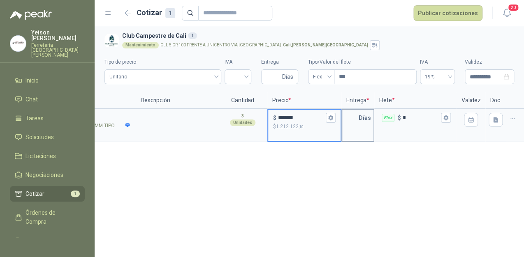
click at [358, 117] on p "Días" at bounding box center [366, 118] width 16 height 16
click at [356, 117] on input "text" at bounding box center [350, 118] width 16 height 16
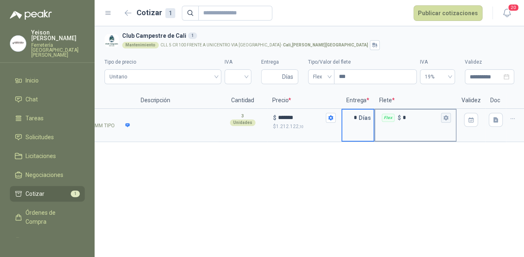
type input "*"
click at [443, 120] on icon "button" at bounding box center [445, 117] width 5 height 5
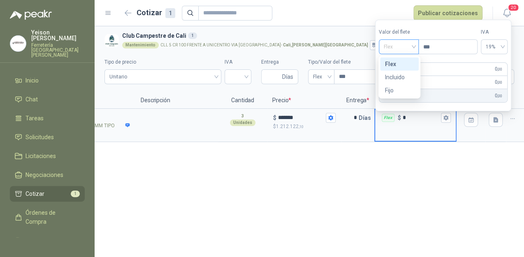
click at [407, 48] on span "Flex" at bounding box center [398, 47] width 30 height 12
click at [399, 75] on div "Incluido" at bounding box center [399, 77] width 29 height 9
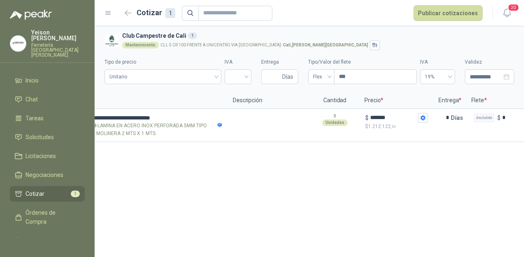
scroll to position [0, 0]
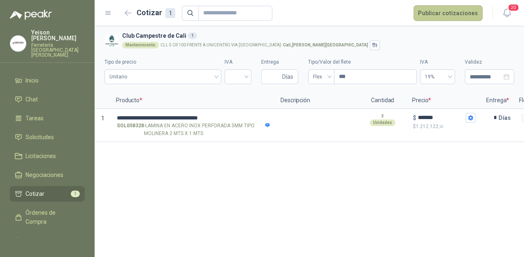
click at [444, 11] on button "Publicar cotizaciones" at bounding box center [447, 13] width 69 height 16
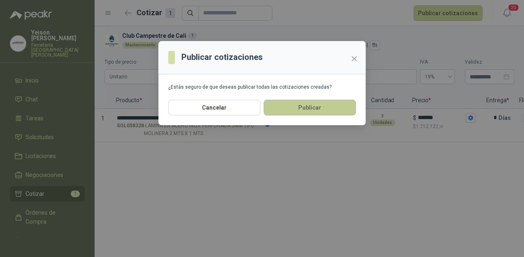
click at [307, 103] on button "Publicar" at bounding box center [309, 108] width 92 height 16
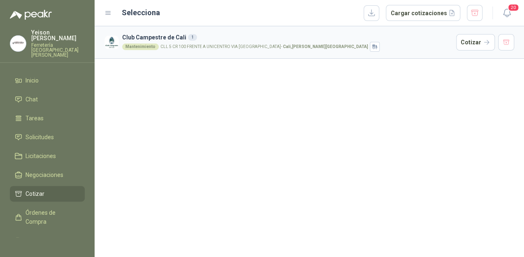
click at [515, 46] on article "Club Campestre de Cali 1 Mantenimiento CLL 5 CR 100 FRENTE A UNICENTRO VIA [GEO…" at bounding box center [309, 42] width 429 height 32
click at [510, 46] on button "button" at bounding box center [506, 42] width 16 height 16
